Goal: Information Seeking & Learning: Learn about a topic

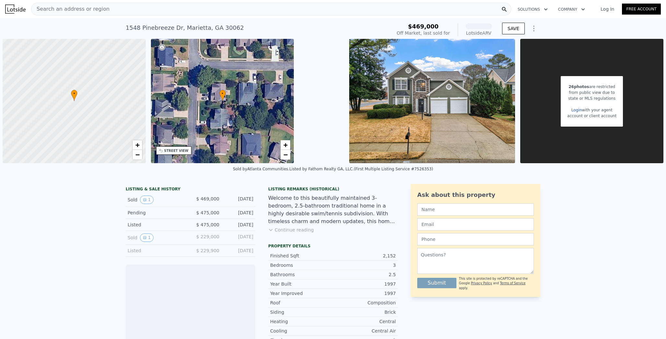
click at [169, 32] on div "[STREET_ADDRESS] Sold [DATE] for $469k (~ARV )" at bounding box center [257, 30] width 263 height 18
click at [163, 11] on div "Search an address or region" at bounding box center [271, 9] width 480 height 13
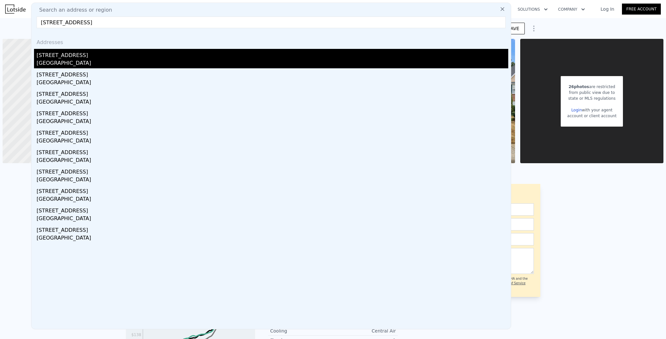
type input "[STREET_ADDRESS]"
click at [60, 60] on div "[GEOGRAPHIC_DATA]" at bounding box center [272, 63] width 471 height 9
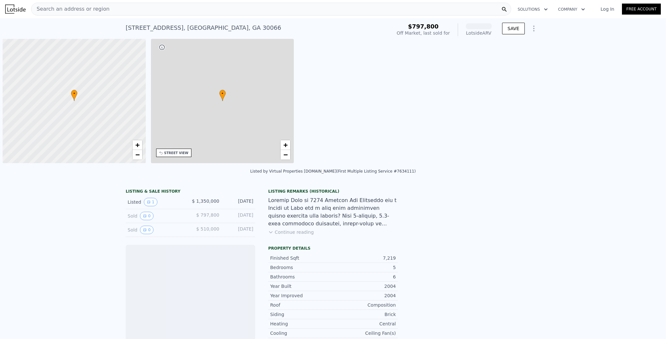
scroll to position [0, 3]
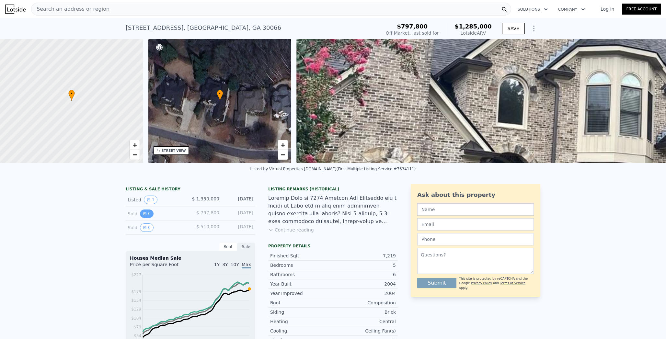
click at [146, 217] on button "0" at bounding box center [147, 213] width 14 height 8
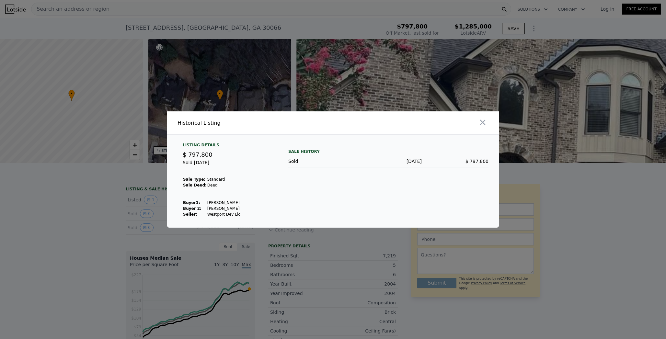
click at [141, 229] on div at bounding box center [333, 169] width 666 height 339
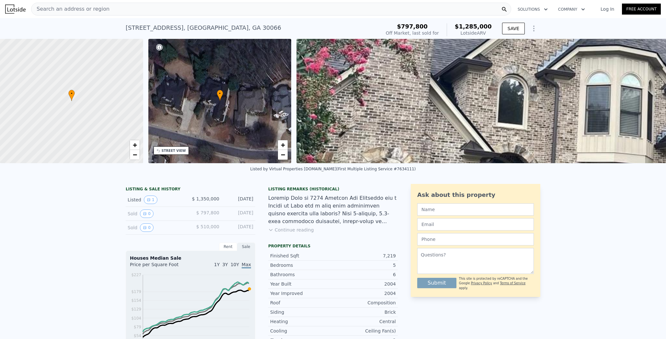
click at [143, 229] on icon "View historical data" at bounding box center [145, 228] width 4 height 4
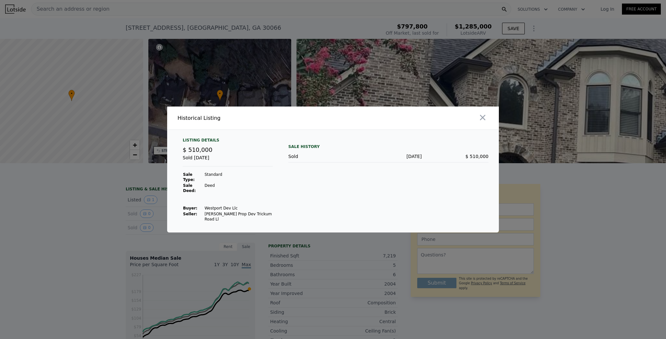
click at [129, 221] on div at bounding box center [333, 169] width 666 height 339
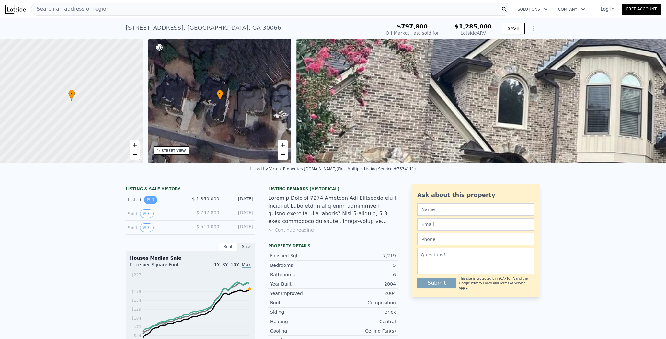
click at [150, 203] on button "1" at bounding box center [151, 200] width 14 height 8
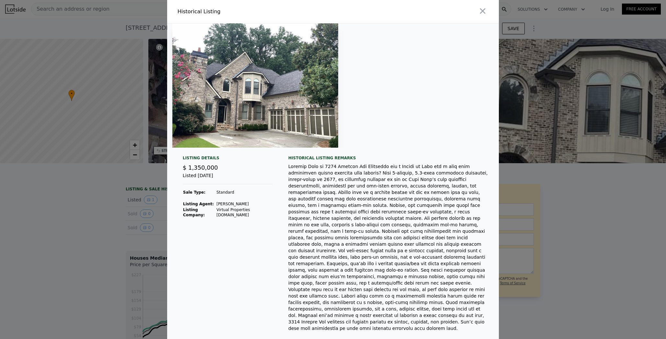
click at [252, 118] on img at bounding box center [255, 85] width 166 height 124
click at [96, 214] on div at bounding box center [333, 169] width 666 height 339
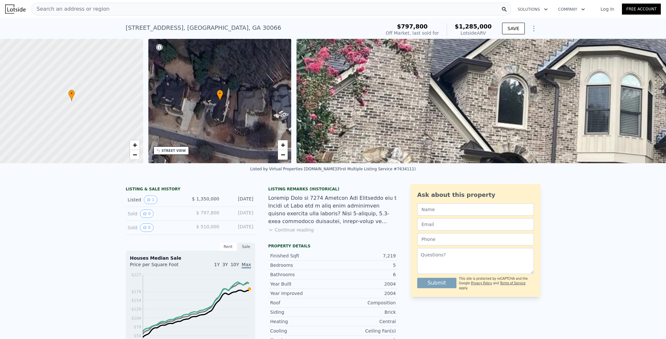
click at [302, 229] on button "Continue reading" at bounding box center [291, 230] width 46 height 6
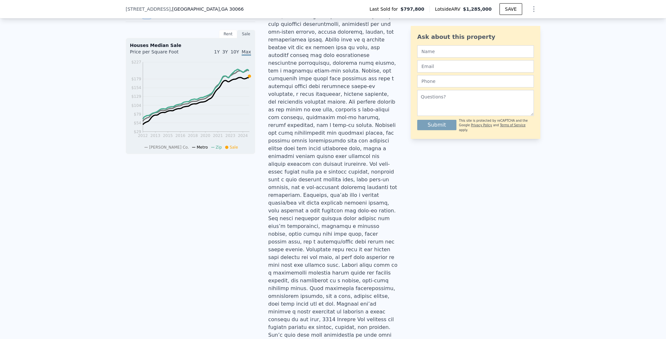
scroll to position [219, 0]
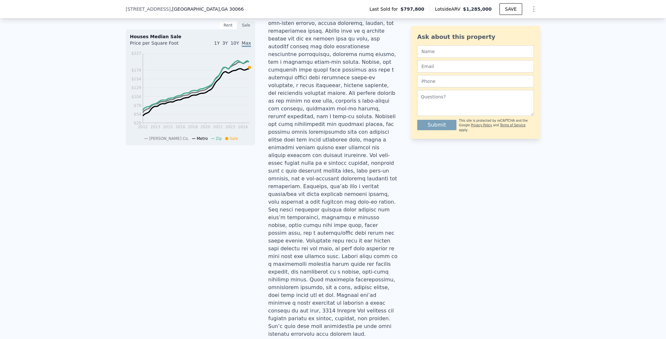
click at [302, 229] on div at bounding box center [332, 155] width 129 height 365
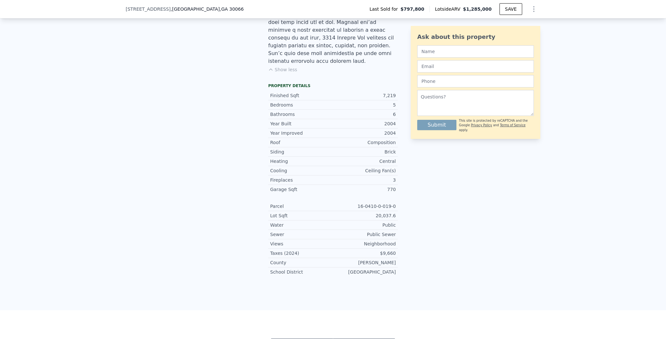
scroll to position [492, 0]
